Goal: Task Accomplishment & Management: Manage account settings

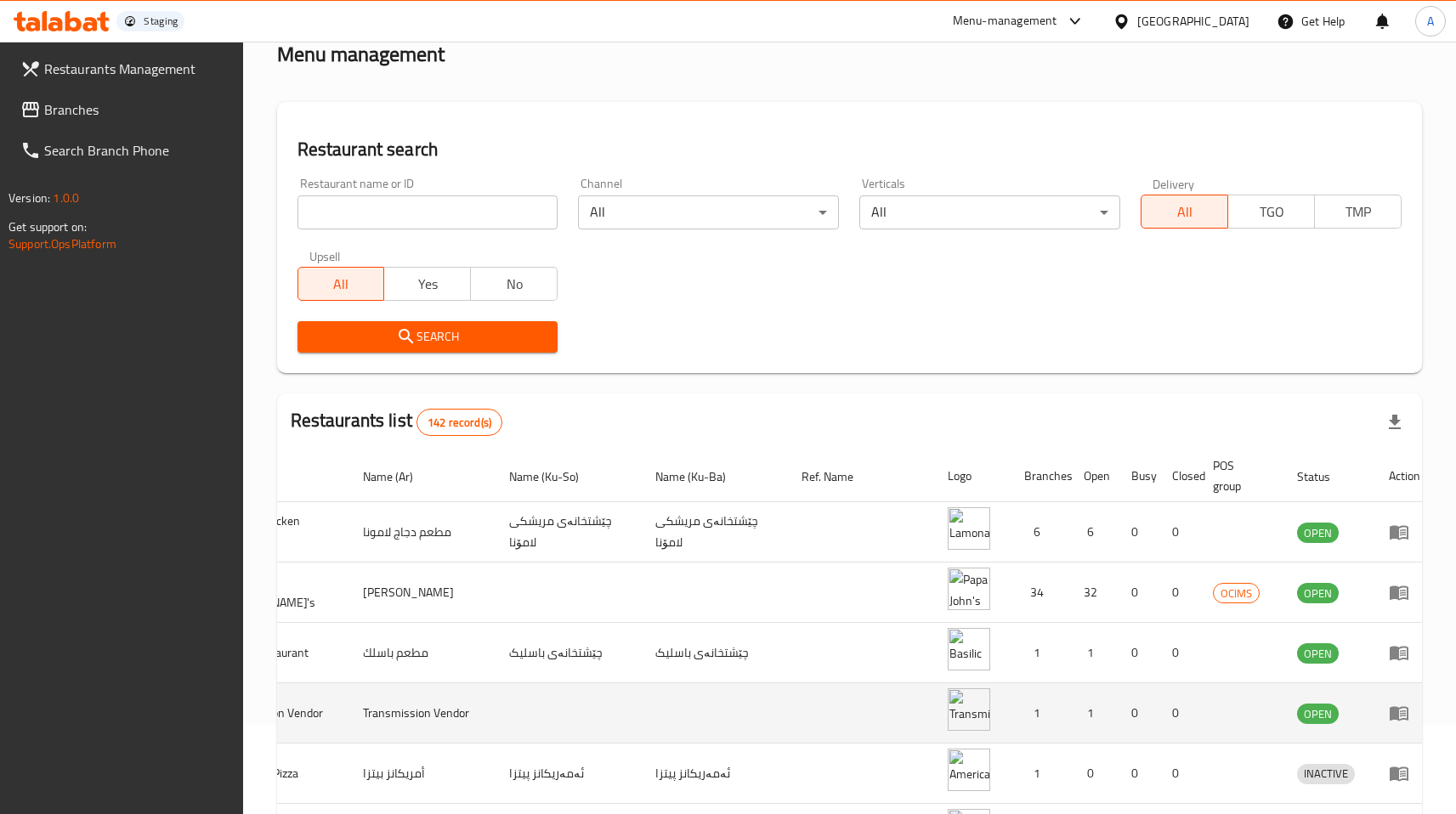
scroll to position [96, 0]
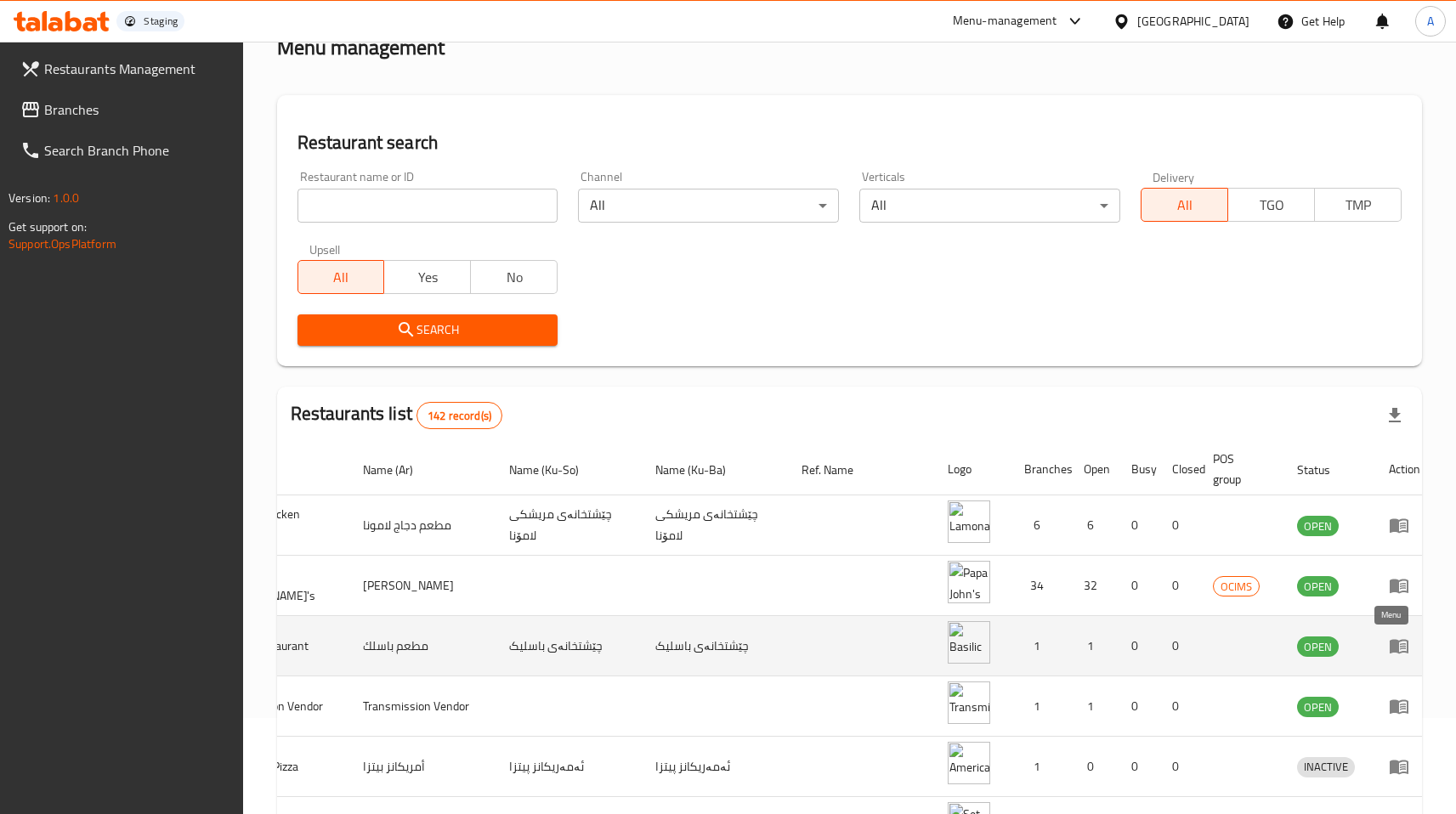
click at [1390, 650] on icon "enhanced table" at bounding box center [1400, 646] width 19 height 14
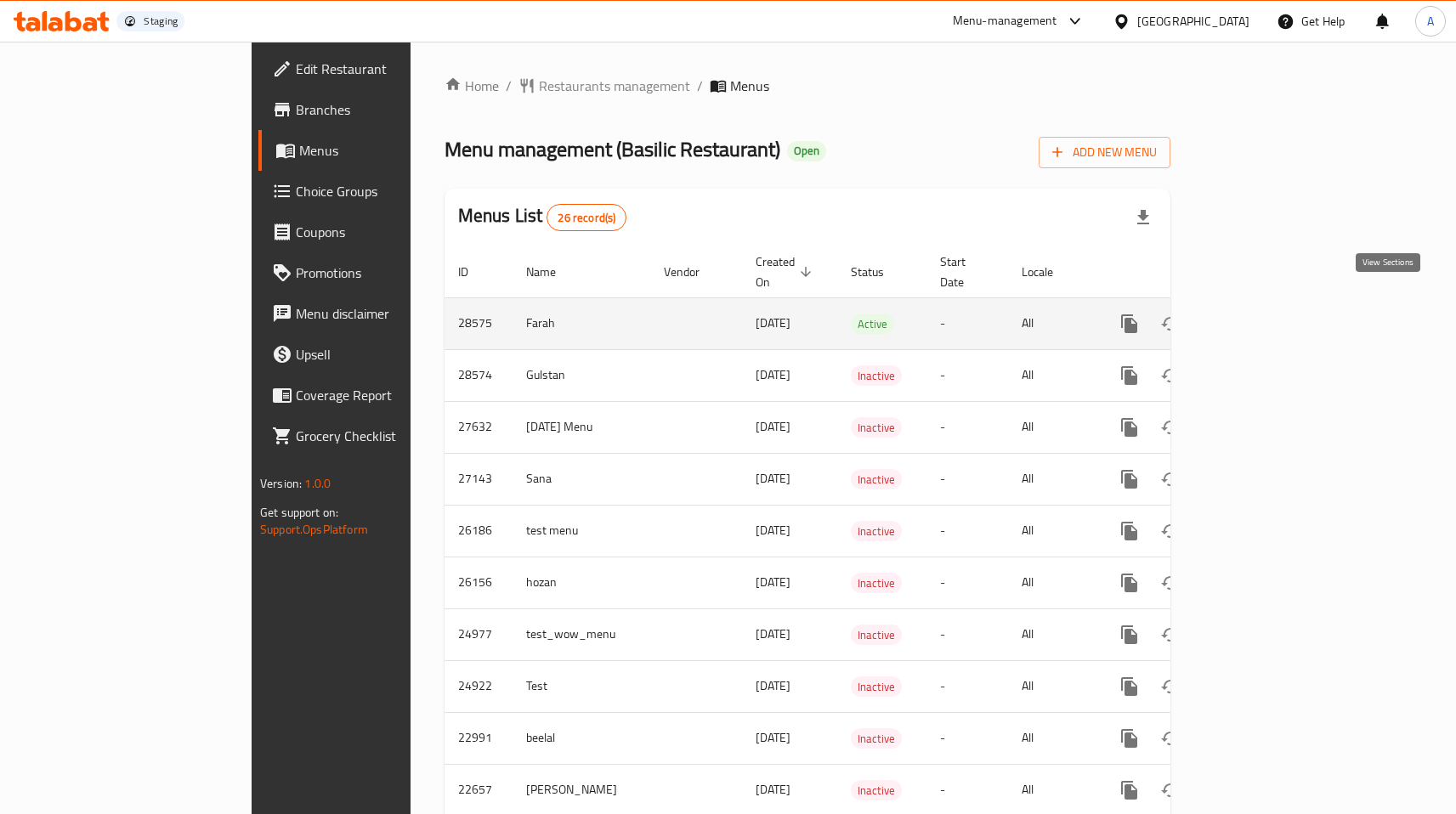
click at [1272, 318] on link "enhanced table" at bounding box center [1252, 323] width 40 height 40
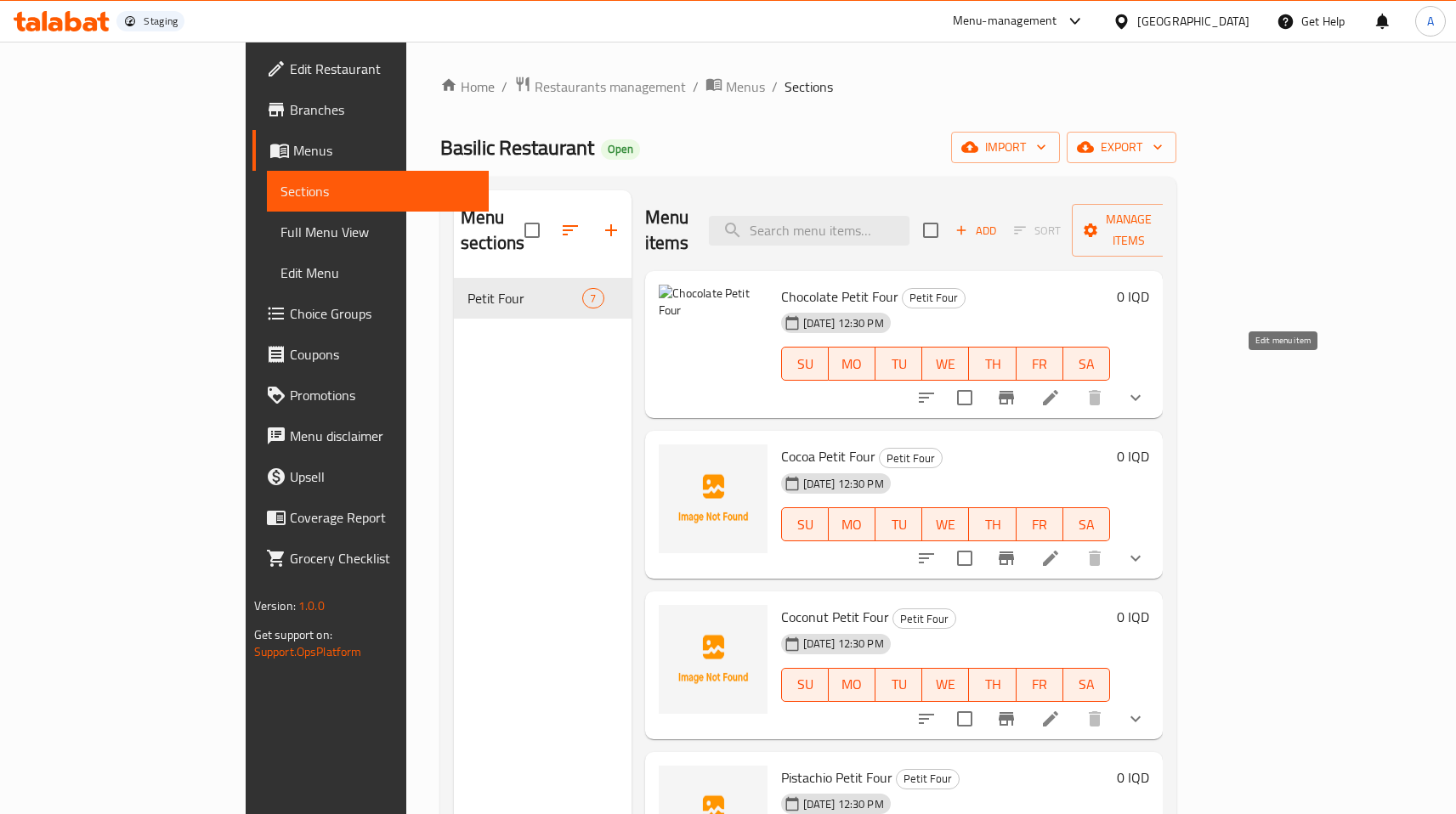
click at [1061, 388] on icon at bounding box center [1050, 398] width 21 height 21
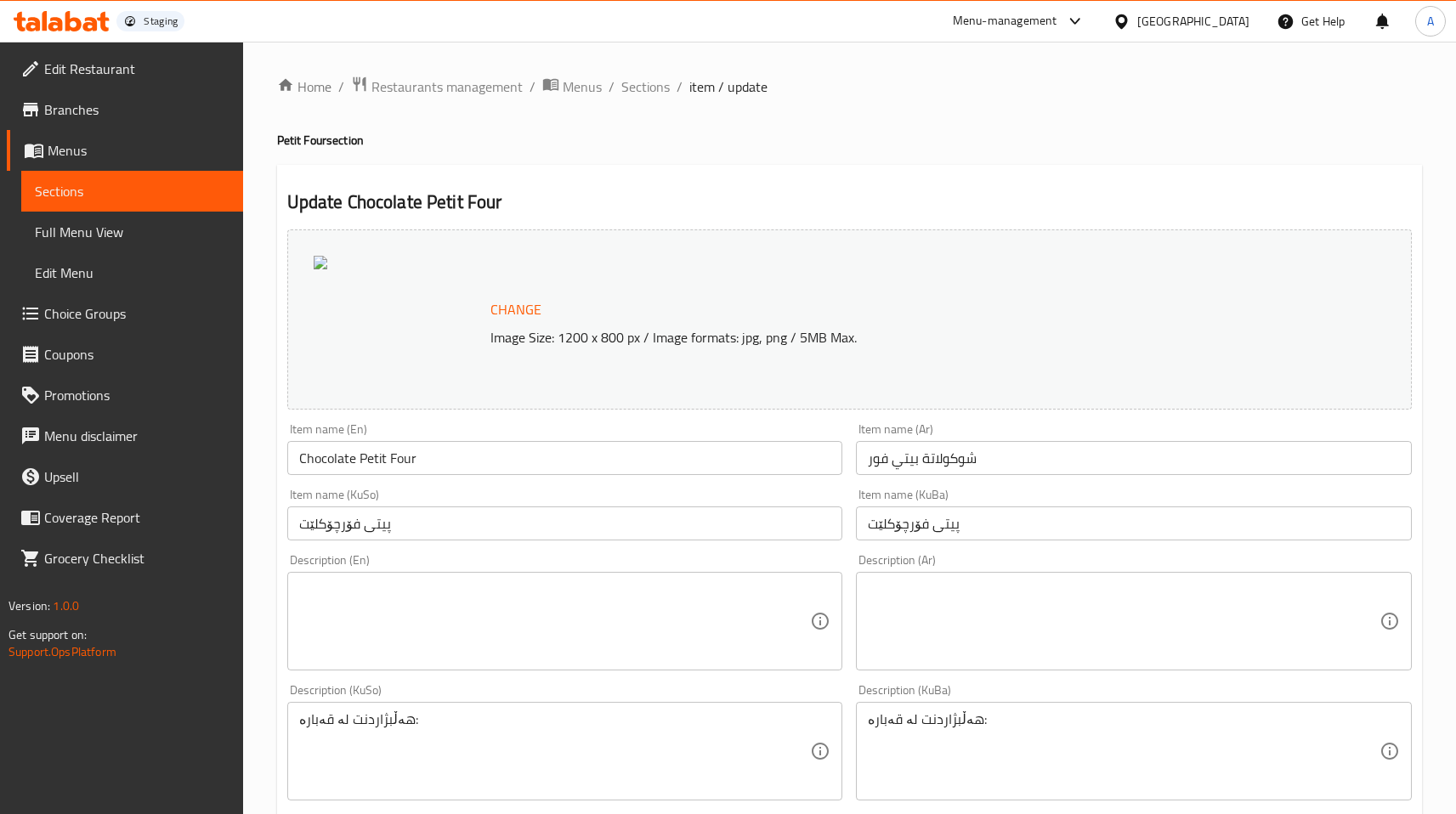
click at [466, 463] on input "Chocolate Petit Four" at bounding box center [565, 458] width 556 height 34
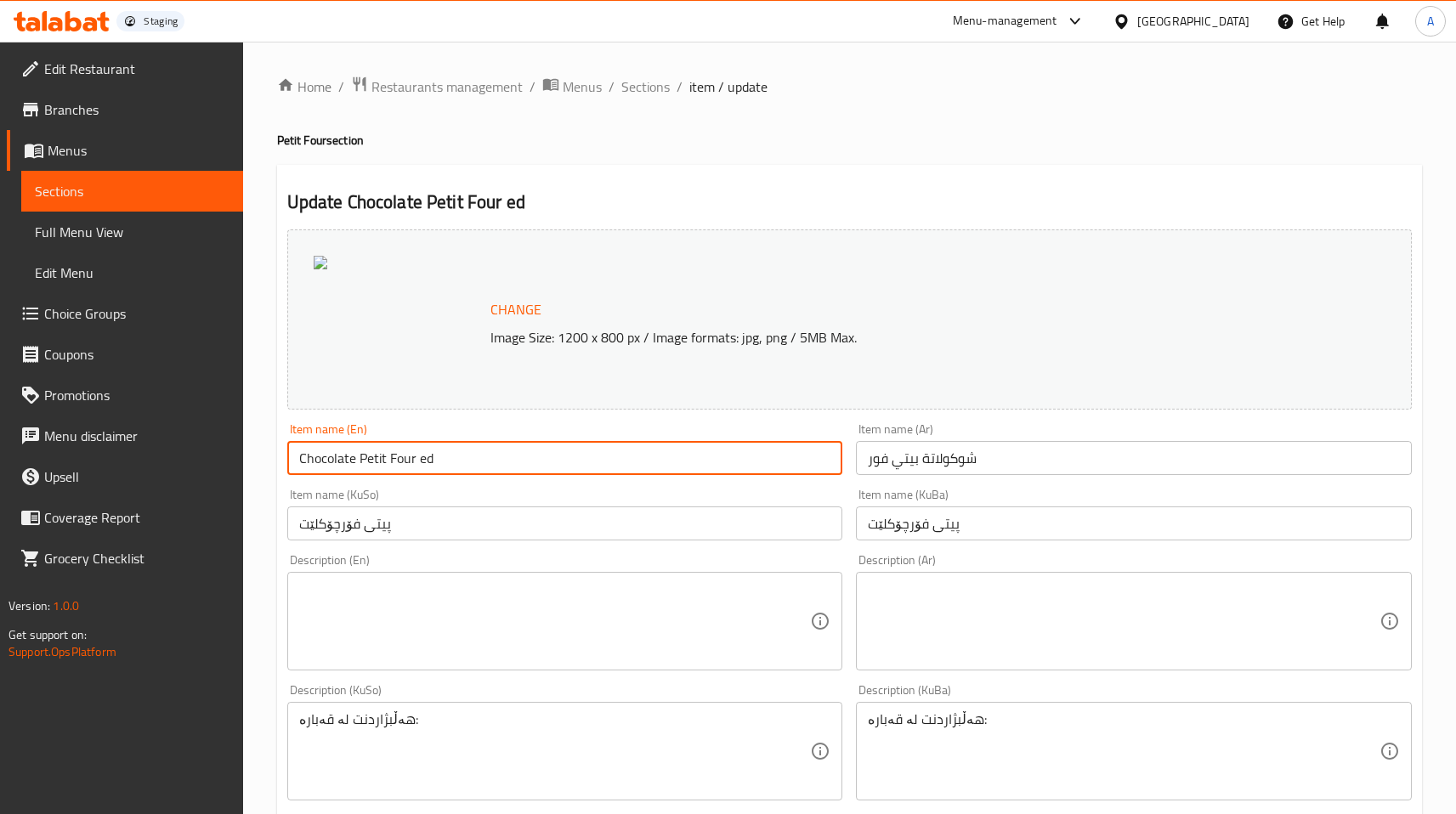
type input "Chocolate Petit Four edited"
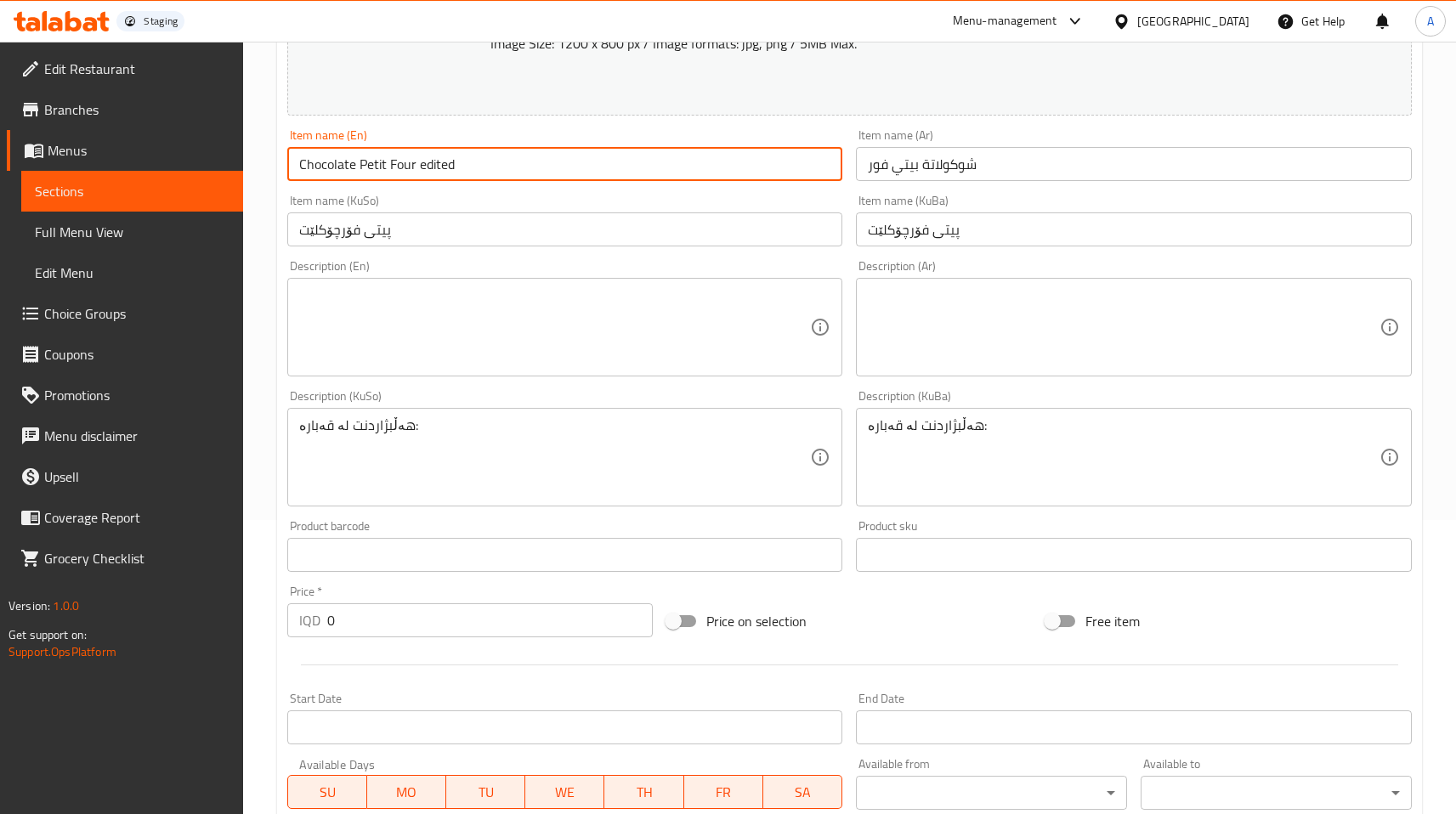
scroll to position [665, 0]
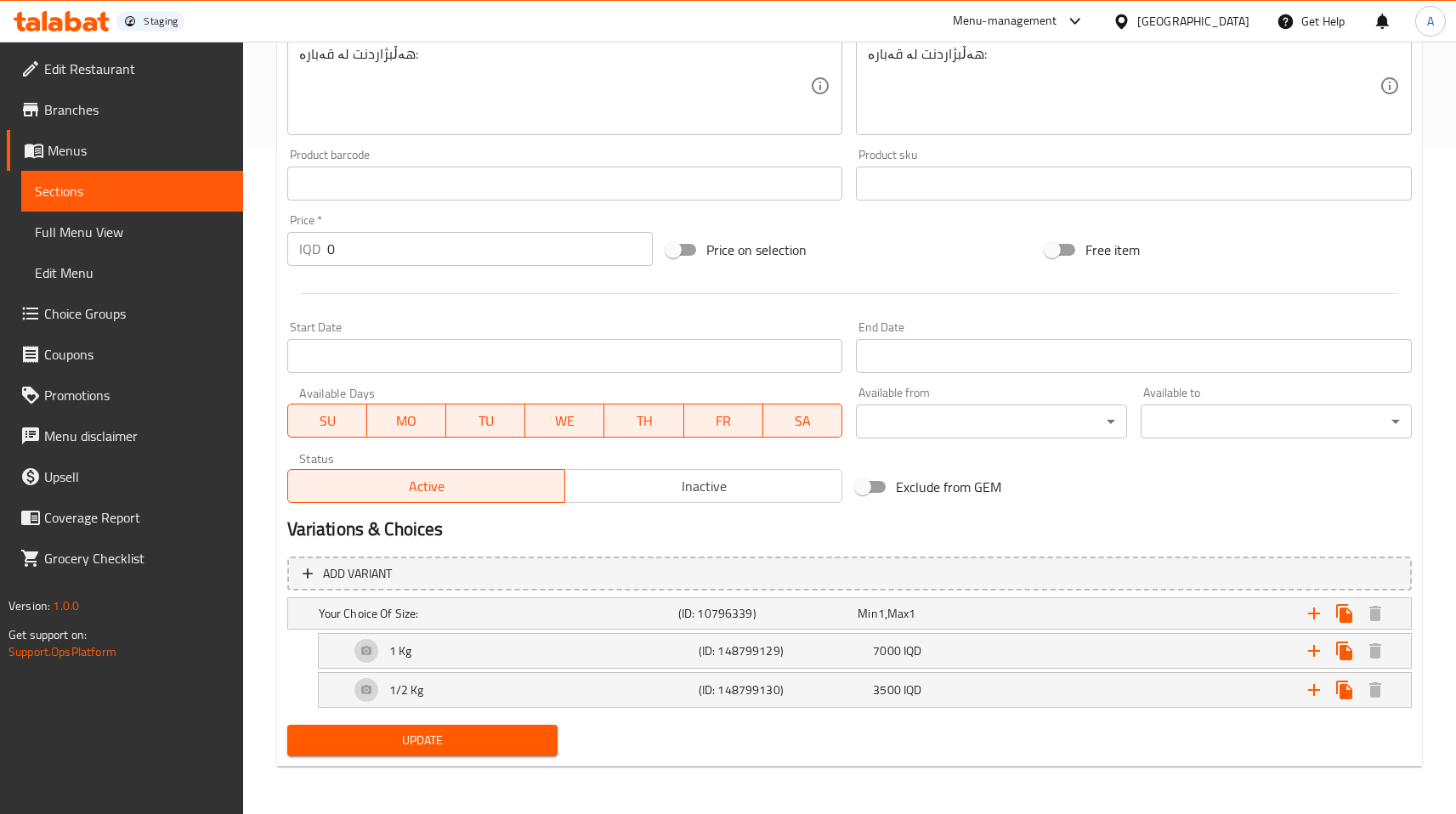
click at [477, 736] on span "Update" at bounding box center [423, 741] width 244 height 22
